Goal: Find specific page/section: Find specific page/section

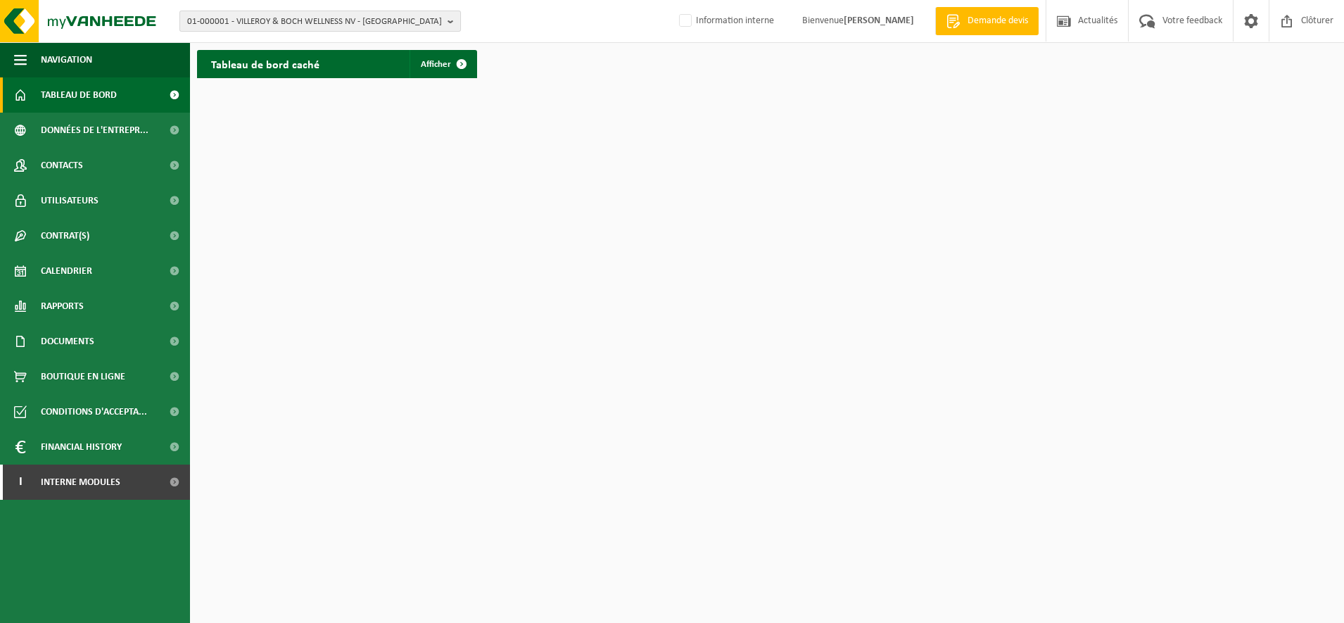
click at [235, 26] on span "01-000001 - VILLEROY & BOCH WELLNESS NV - [GEOGRAPHIC_DATA]" at bounding box center [314, 21] width 255 height 21
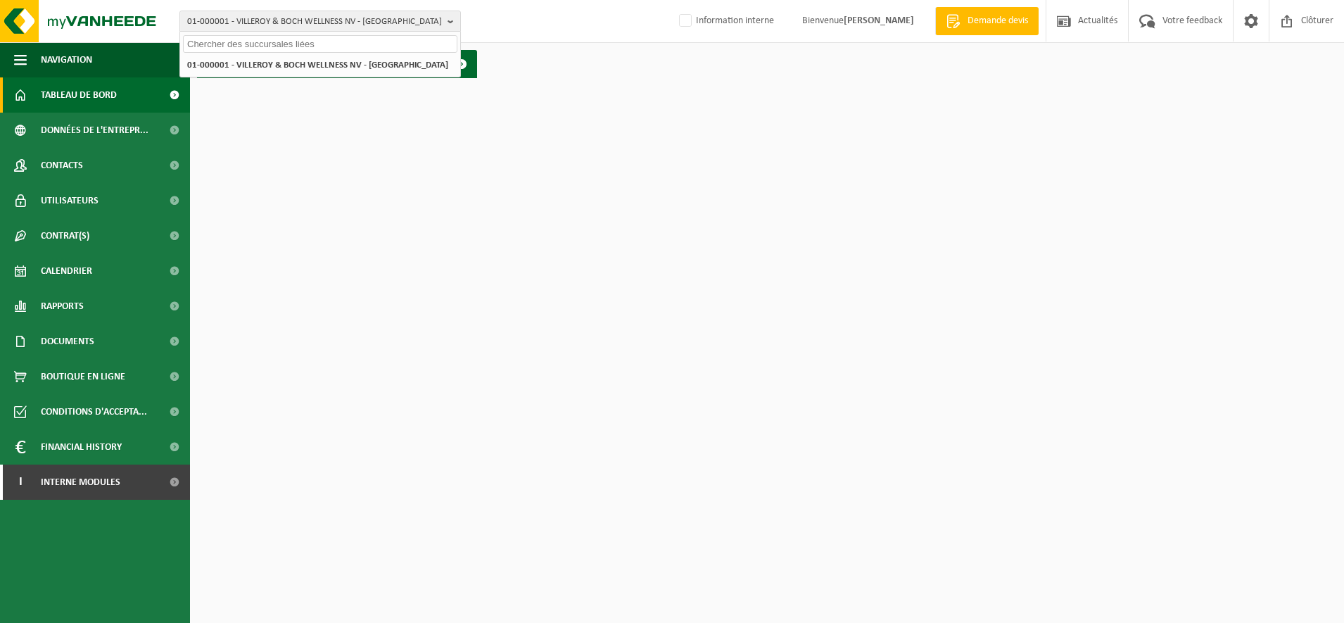
click at [227, 44] on input "text" at bounding box center [320, 44] width 274 height 18
paste input "01-073576"
type input "01-073576"
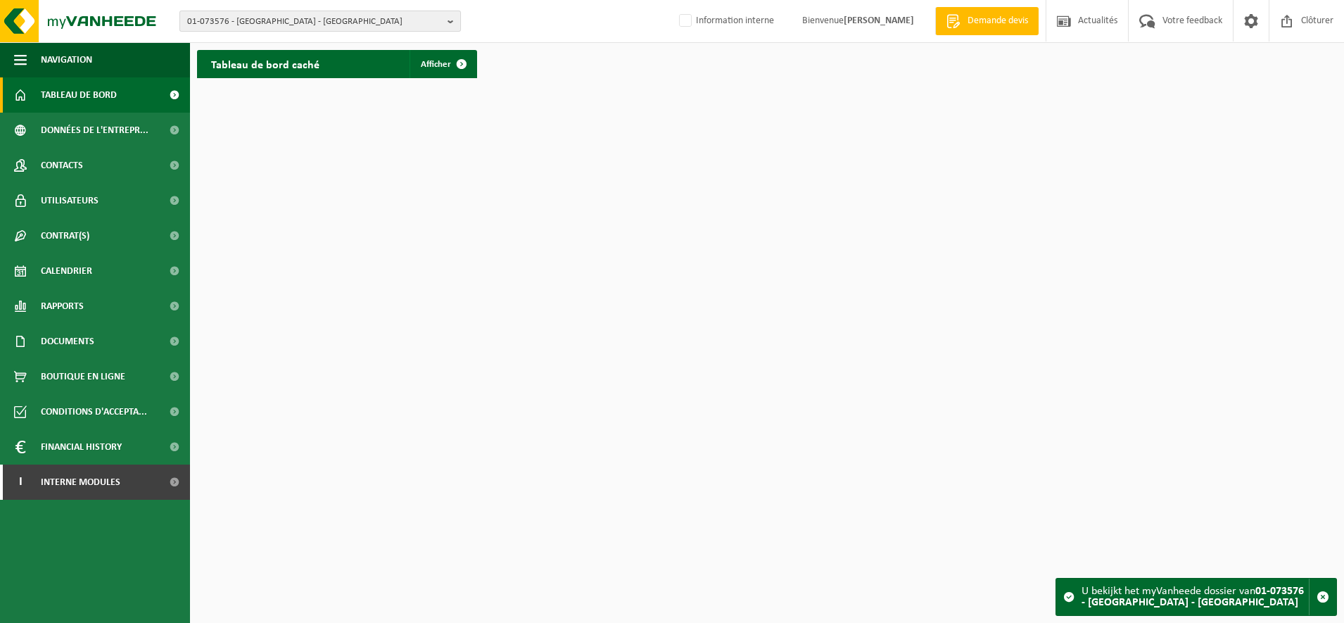
click at [222, 20] on span "01-073576 - CORA SAS - PARIS 8EME ARRONDISSEMENT" at bounding box center [314, 21] width 255 height 21
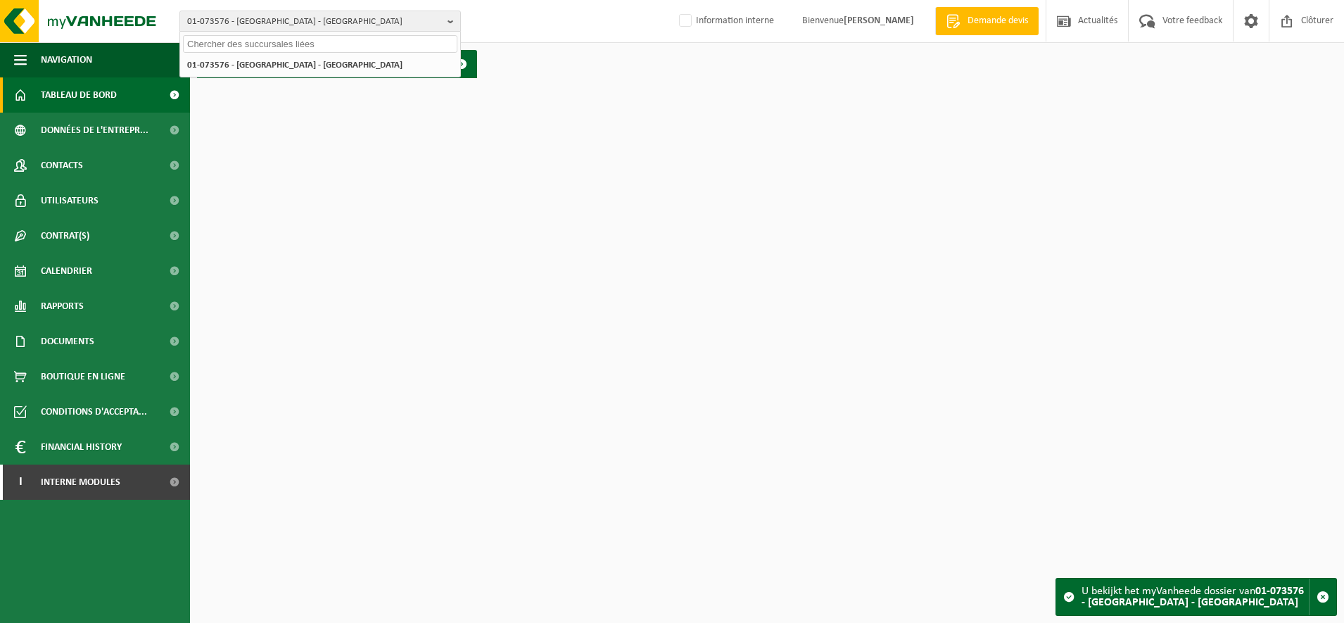
click at [248, 42] on input "text" at bounding box center [320, 44] width 274 height 18
type input "01-069849"
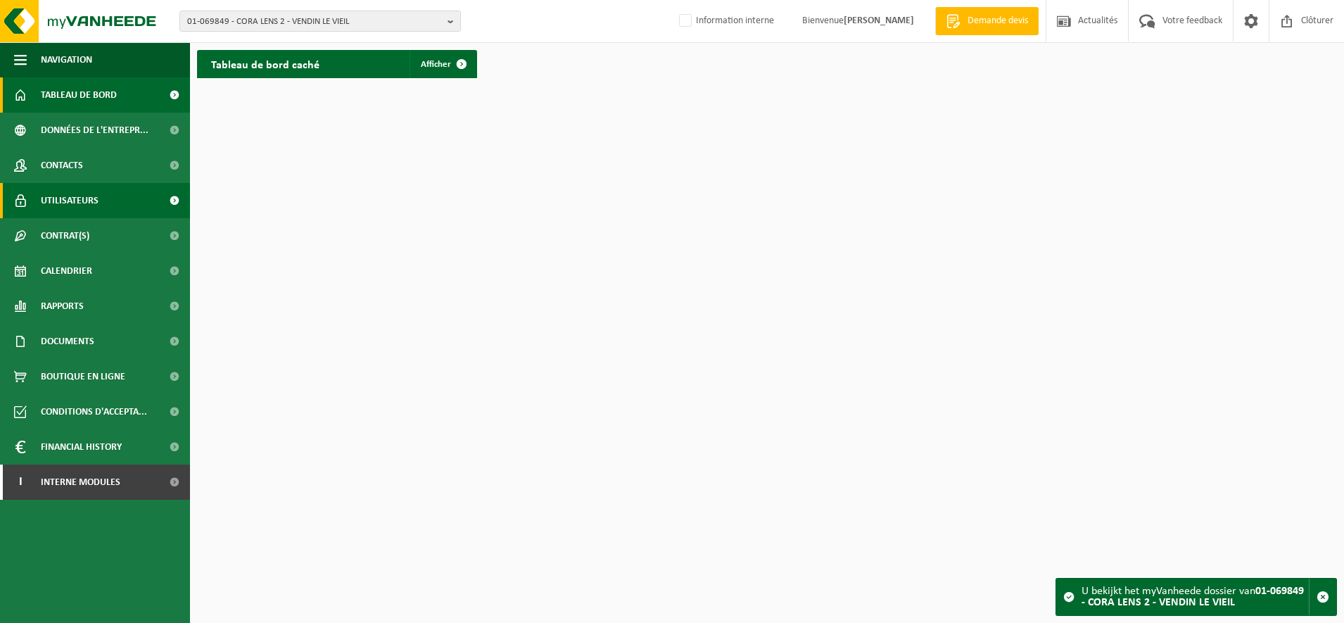
click at [74, 201] on span "Utilisateurs" at bounding box center [70, 200] width 58 height 35
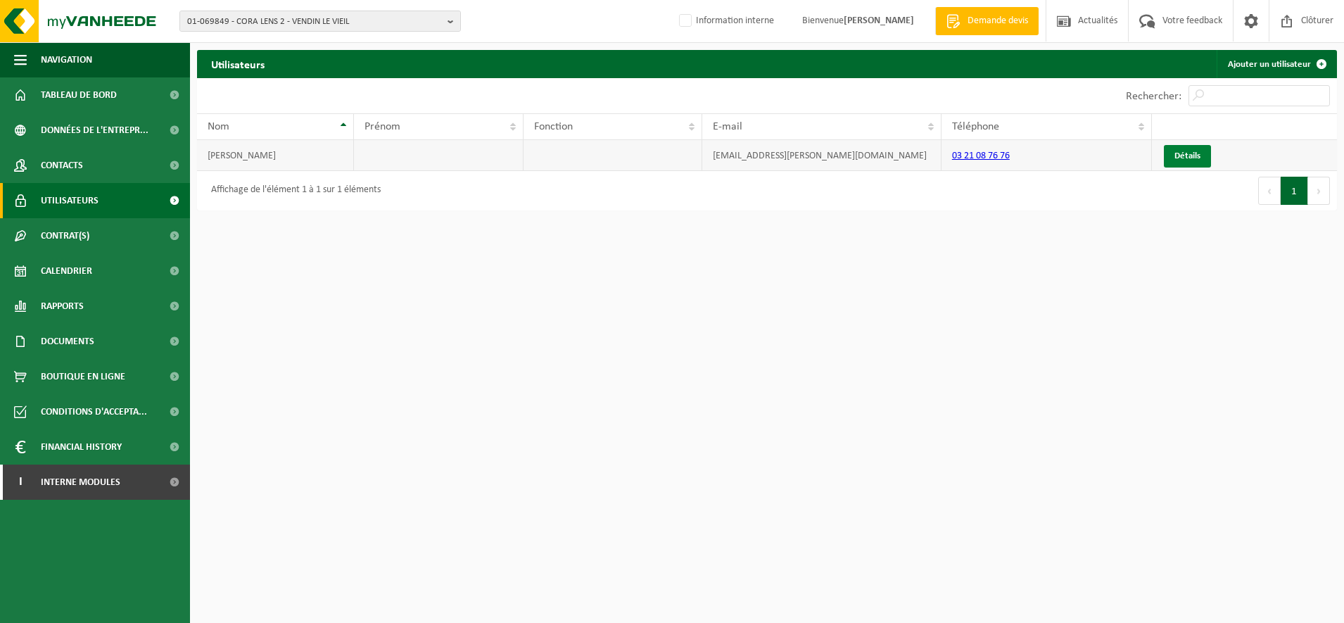
click at [1192, 150] on link "Détails" at bounding box center [1186, 156] width 47 height 23
click at [80, 343] on span "Documents" at bounding box center [67, 341] width 53 height 35
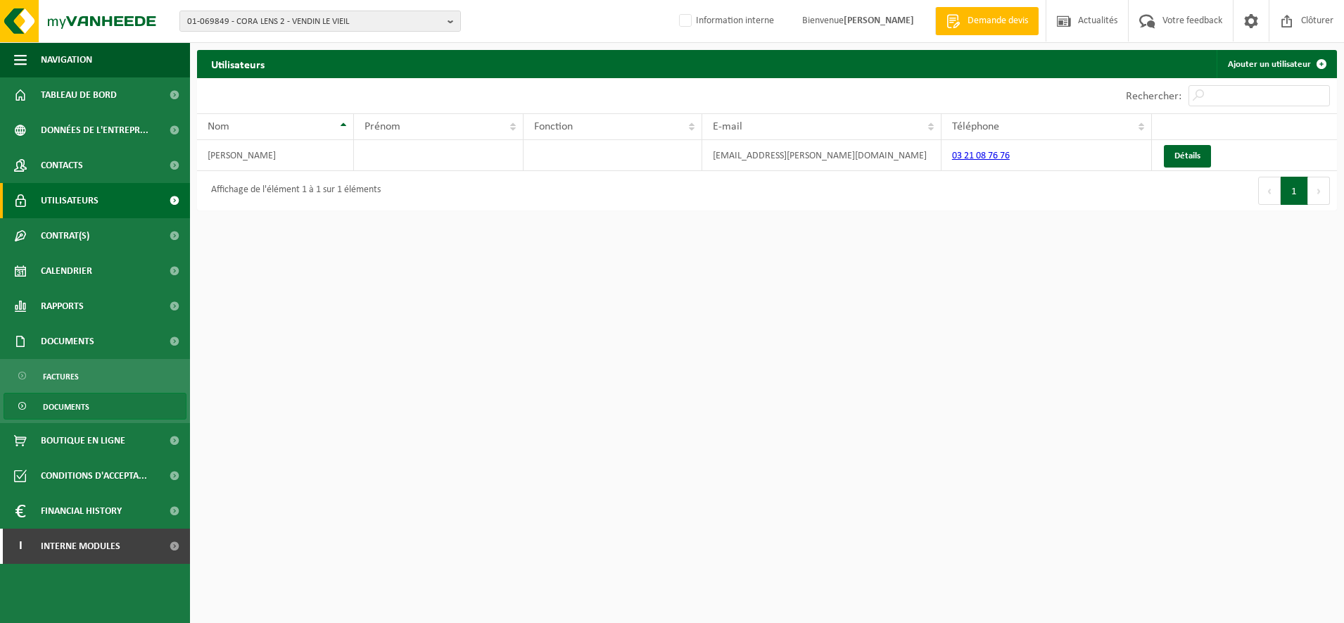
click at [79, 405] on span "Documents" at bounding box center [66, 406] width 46 height 27
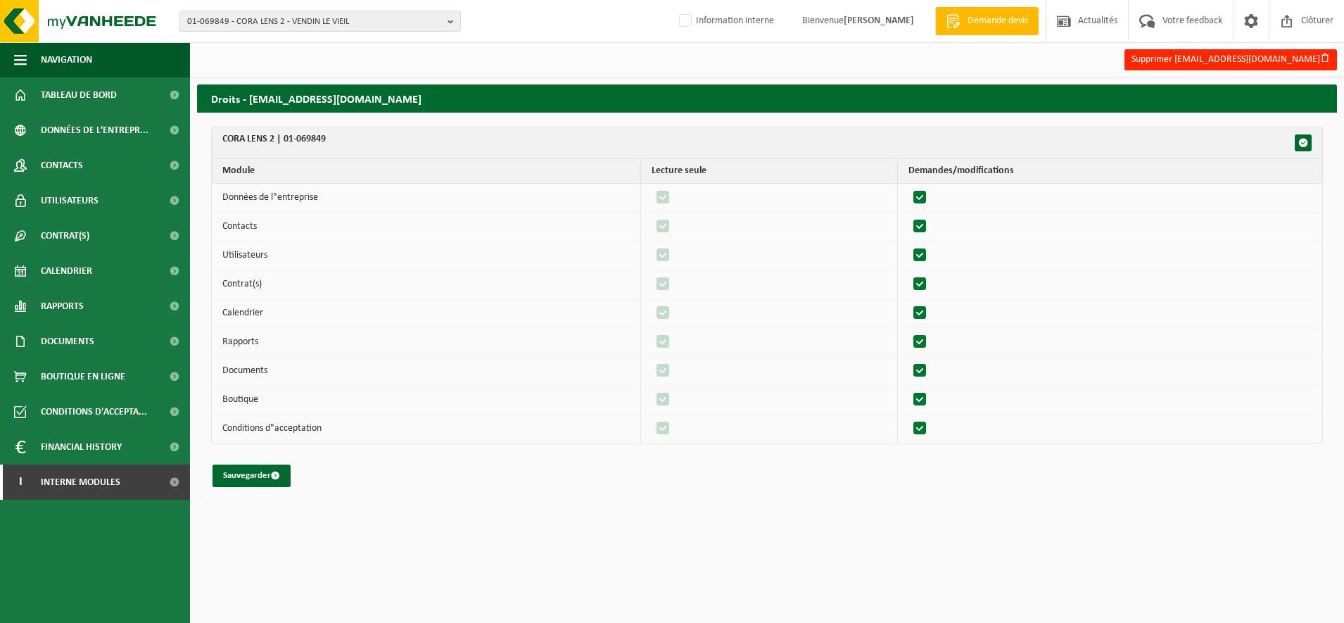
click at [556, 558] on html "01-069849 - CORA LENS 2 - VENDIN LE VIEIL 01-069849 - CORA LENS 2 - VENDIN LE V…" at bounding box center [672, 311] width 1344 height 623
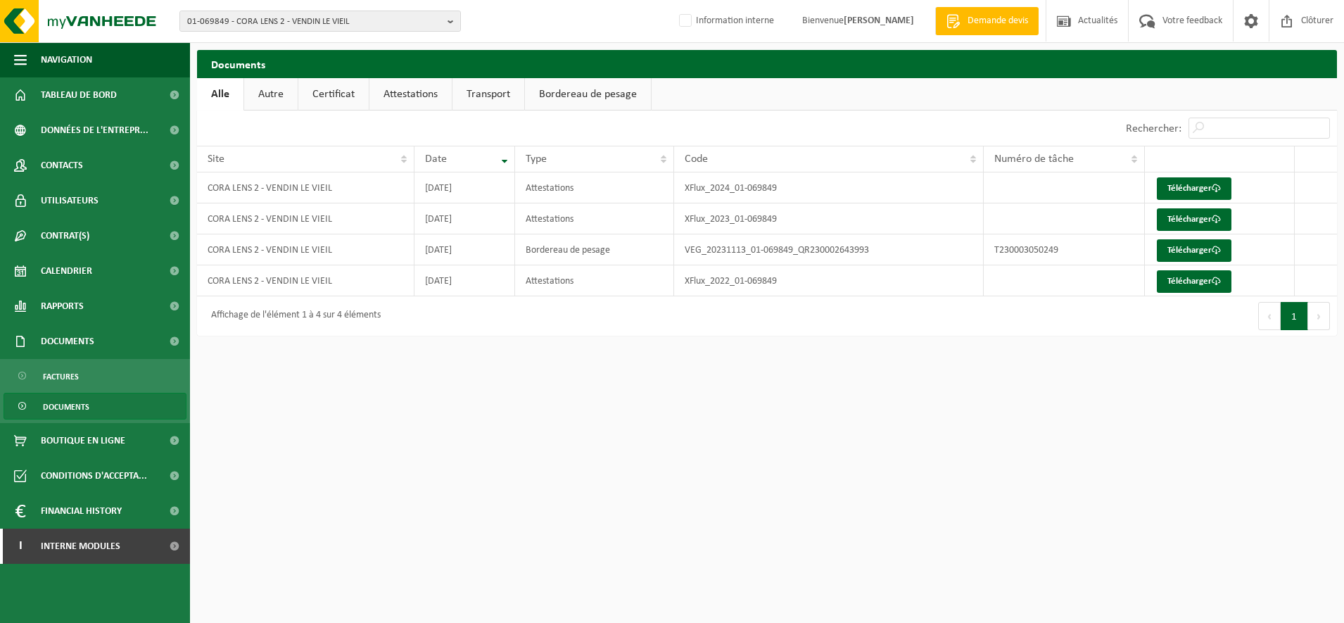
click at [280, 96] on link "Autre" at bounding box center [270, 94] width 53 height 32
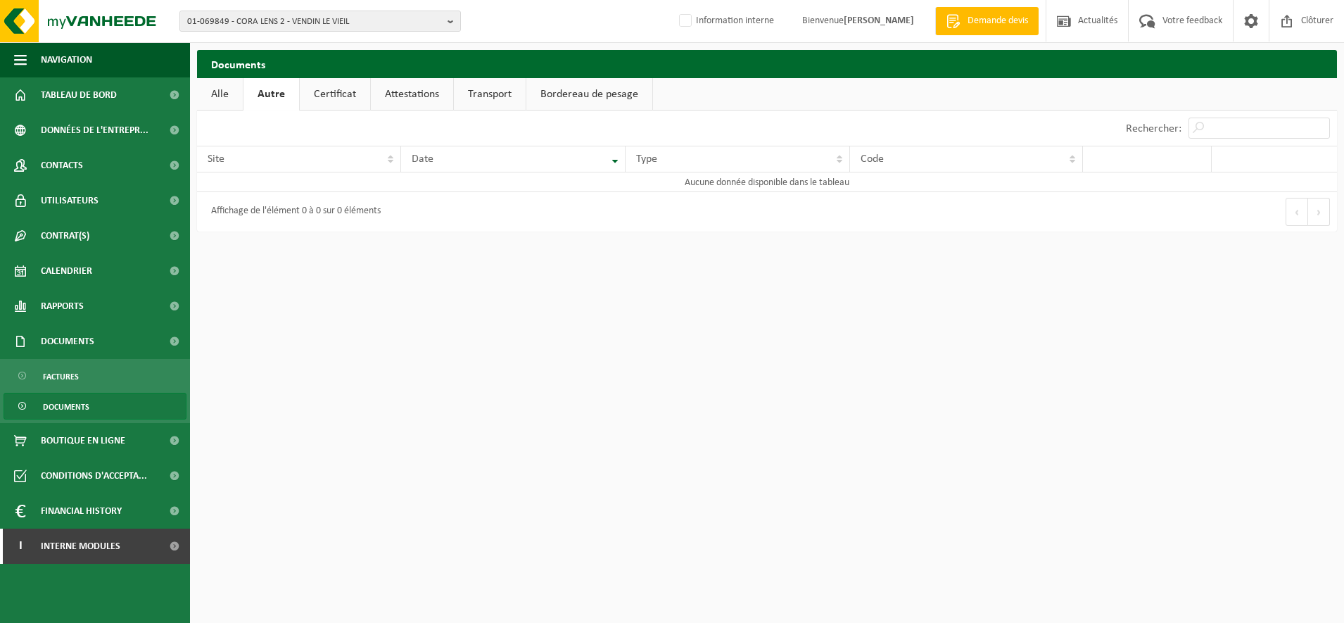
click at [416, 91] on link "Attestations" at bounding box center [412, 94] width 82 height 32
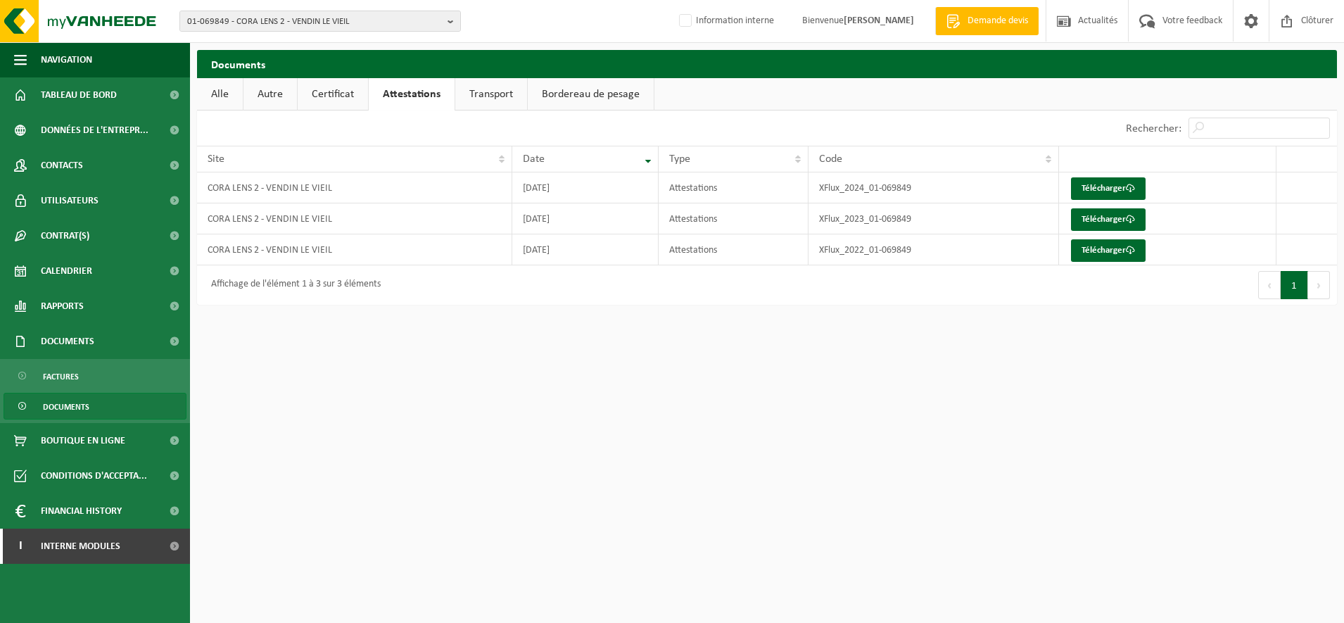
click at [222, 94] on link "Alle" at bounding box center [220, 94] width 46 height 32
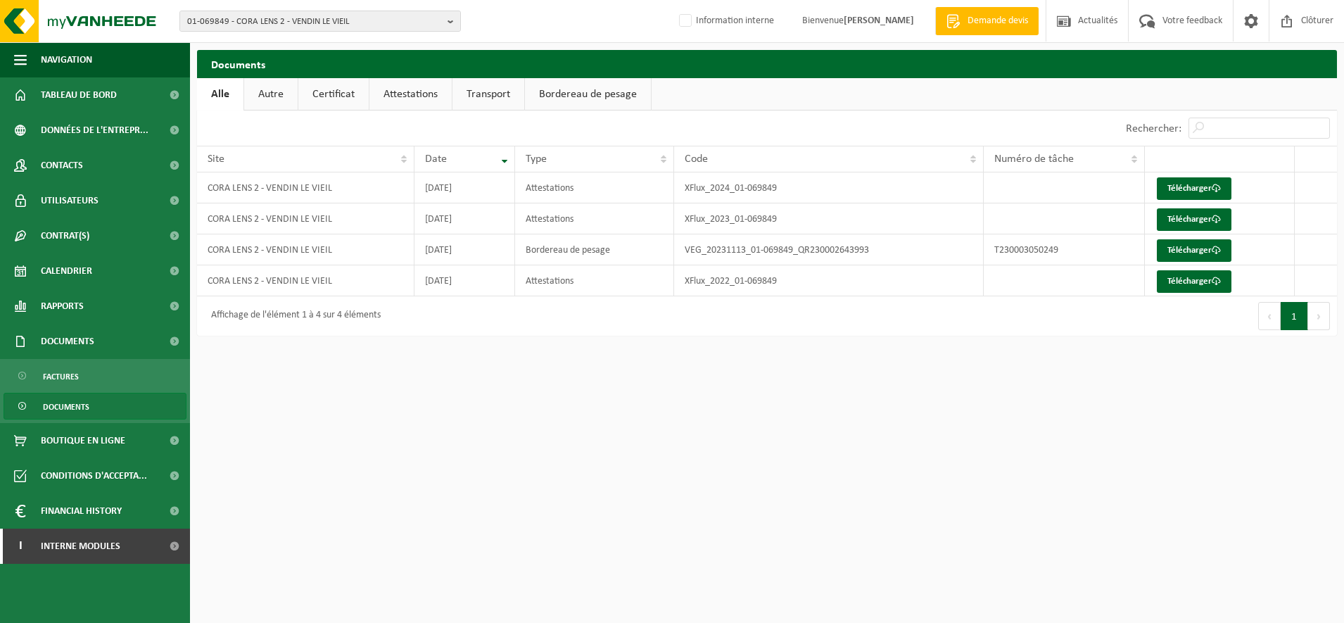
click at [271, 98] on link "Autre" at bounding box center [270, 94] width 53 height 32
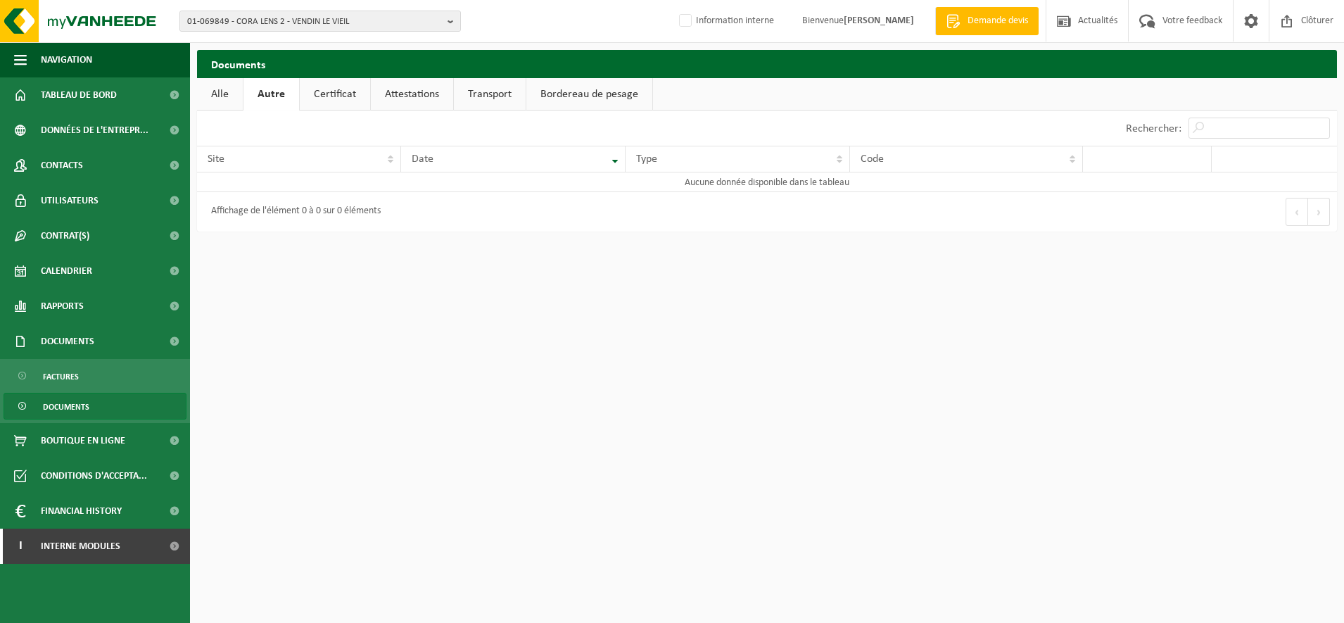
click at [354, 94] on link "Certificat" at bounding box center [335, 94] width 70 height 32
click at [427, 94] on link "Attestations" at bounding box center [410, 94] width 82 height 32
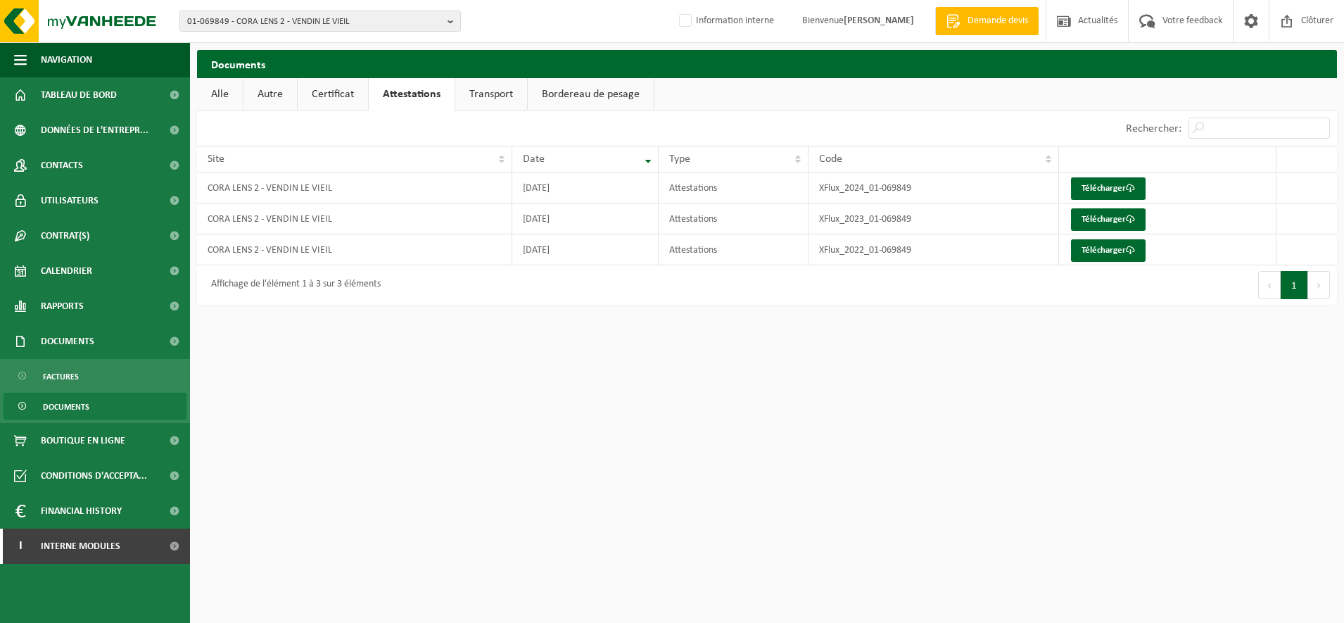
click at [466, 96] on link "Transport" at bounding box center [491, 94] width 72 height 32
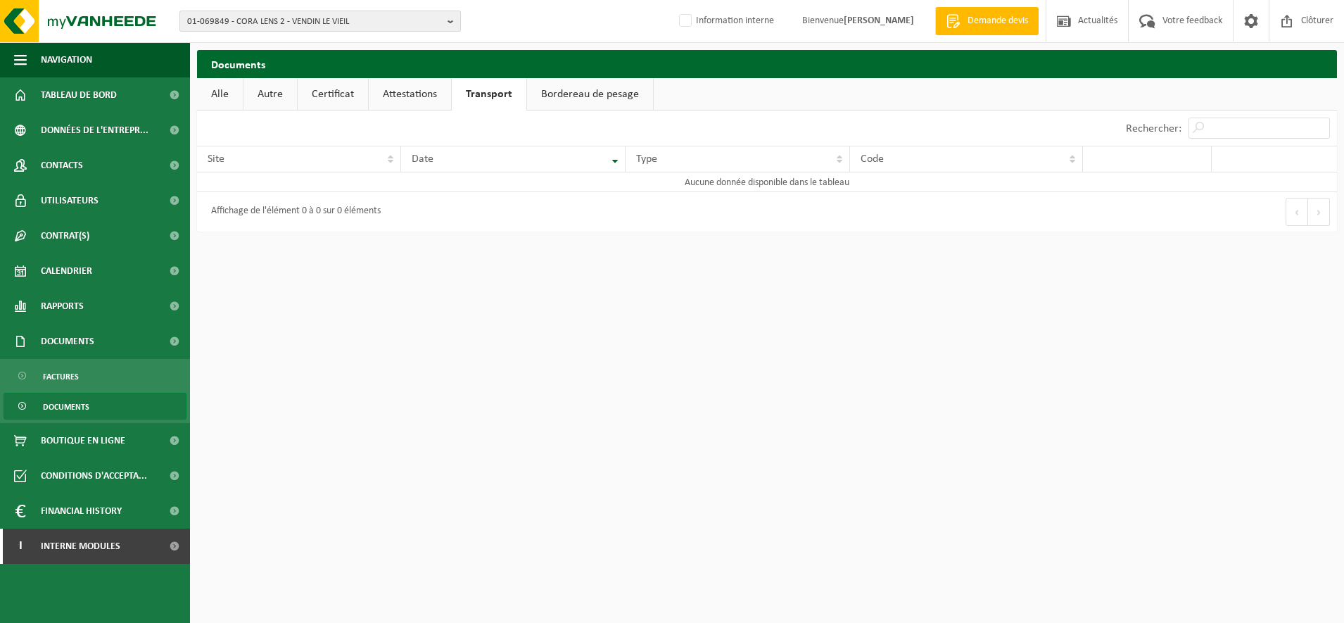
click at [302, 20] on span "01-069849 - CORA LENS 2 - VENDIN LE VIEIL" at bounding box center [314, 21] width 255 height 21
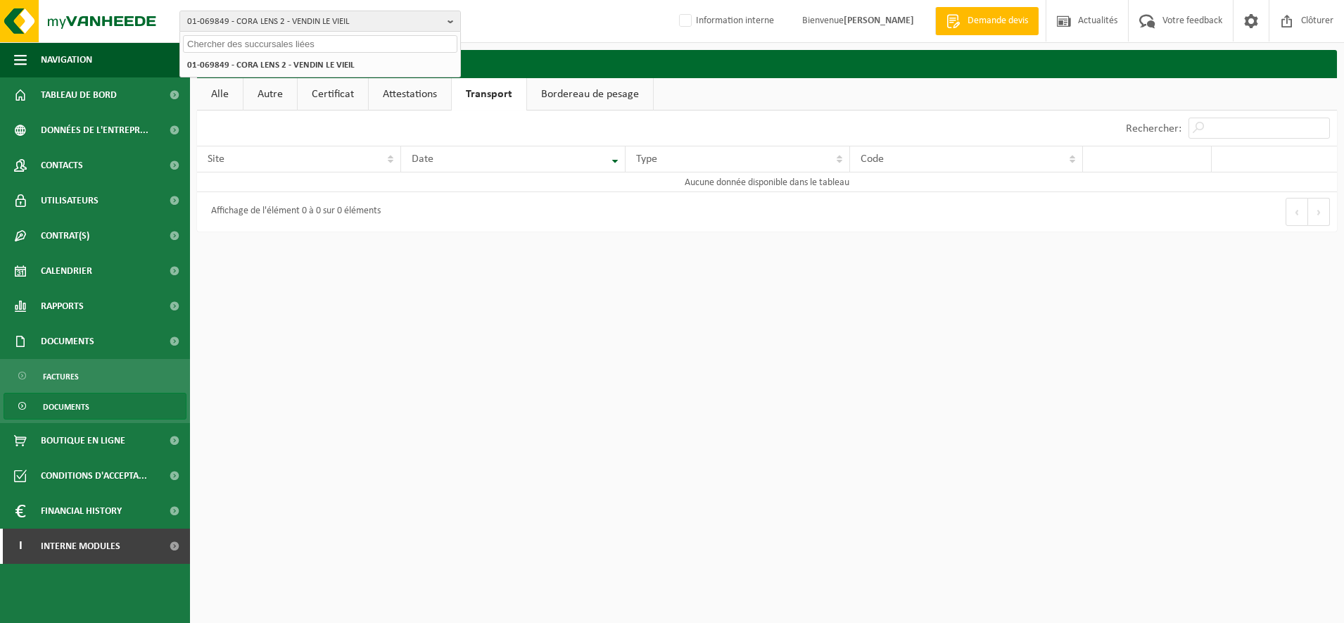
click at [226, 46] on input "text" at bounding box center [320, 44] width 274 height 18
type input "10-735389"
click at [322, 58] on li "10-735389 - SUEZ RV NORD EST - LILLE CEDEX 9" at bounding box center [320, 65] width 274 height 18
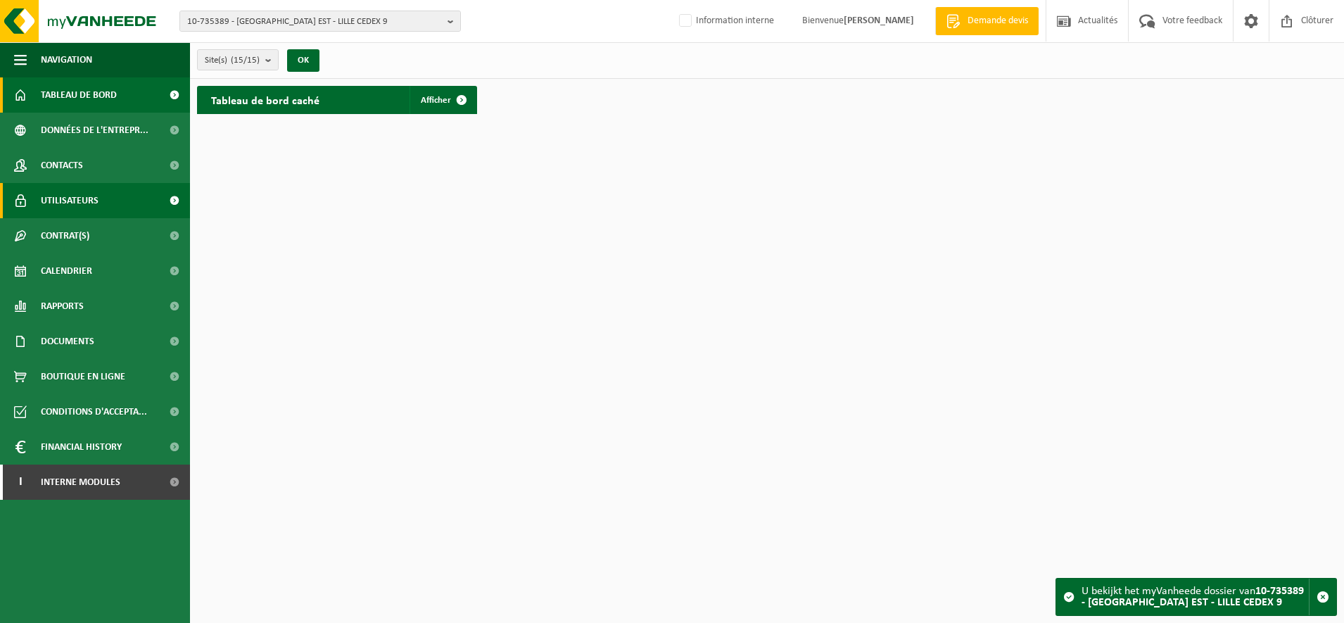
click at [86, 201] on span "Utilisateurs" at bounding box center [70, 200] width 58 height 35
